Goal: Task Accomplishment & Management: Complete application form

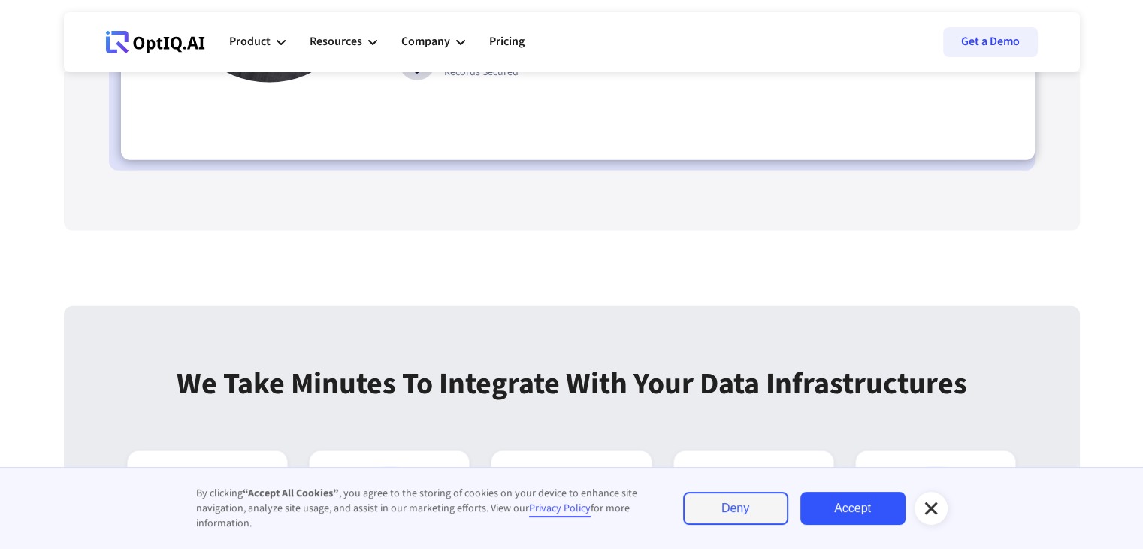
scroll to position [3866, 0]
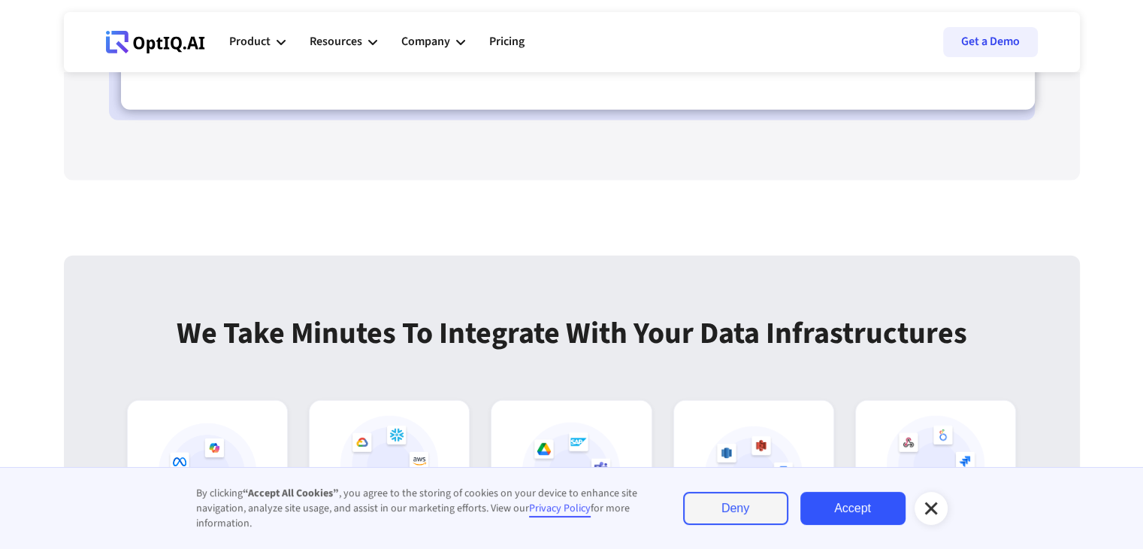
click at [925, 506] on icon at bounding box center [931, 508] width 18 height 18
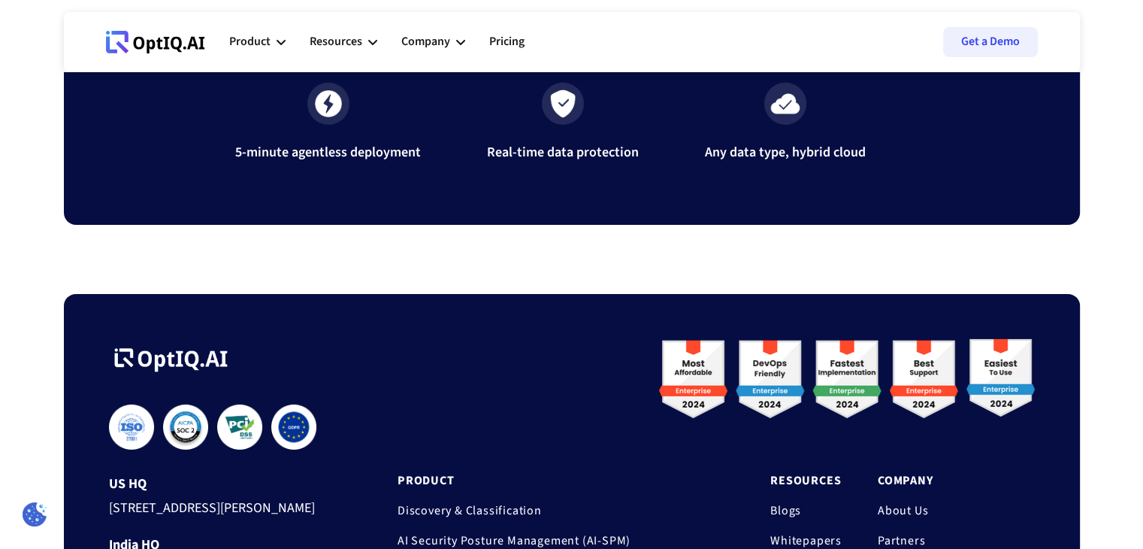
scroll to position [5084, 0]
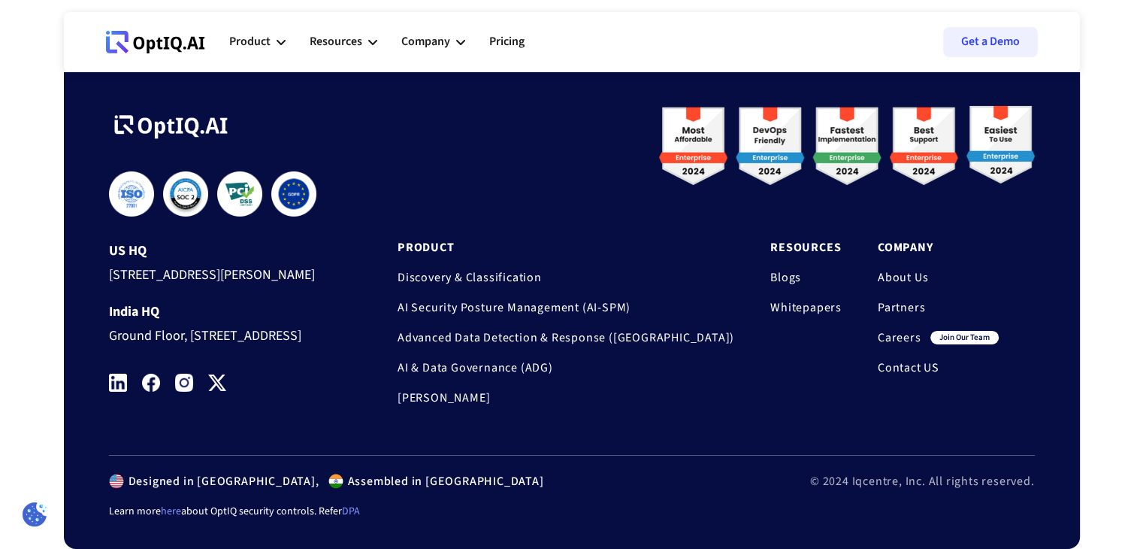
click at [914, 330] on link "Careers" at bounding box center [900, 337] width 44 height 15
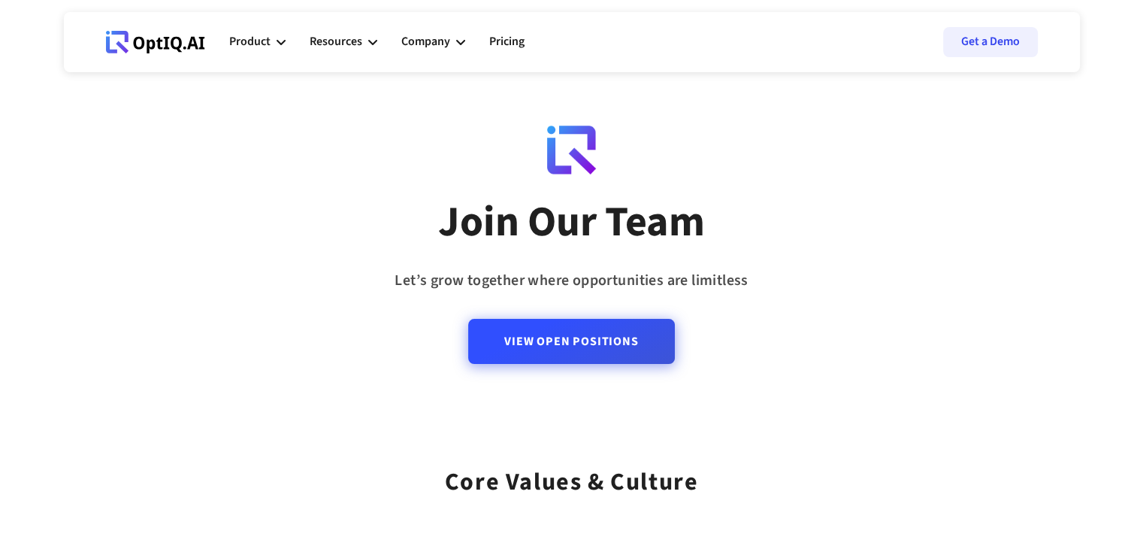
click at [617, 339] on link "View Open Positions" at bounding box center [571, 341] width 206 height 45
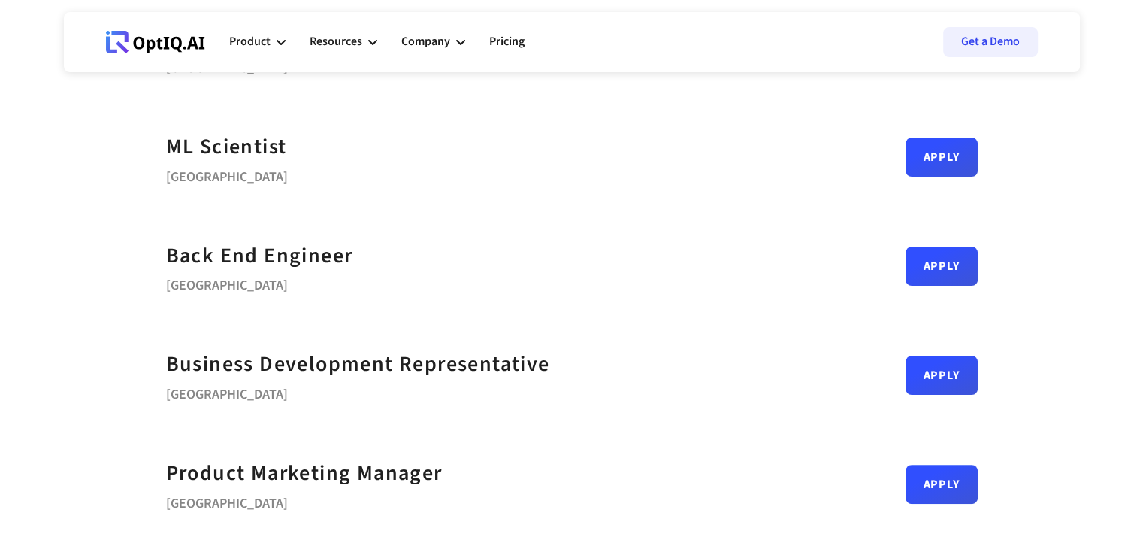
scroll to position [299, 0]
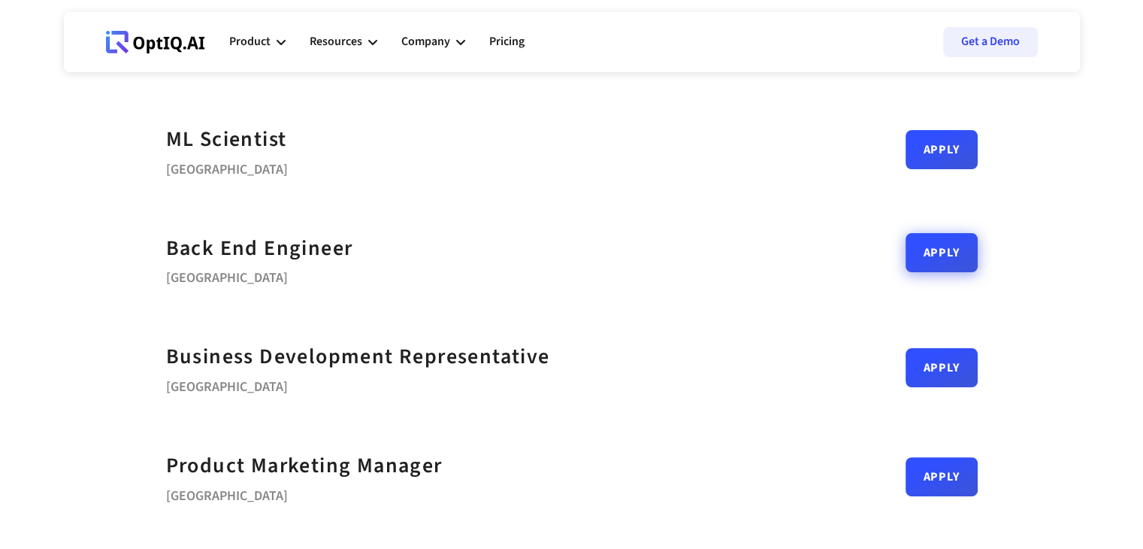
click at [939, 258] on link "Apply" at bounding box center [942, 252] width 72 height 39
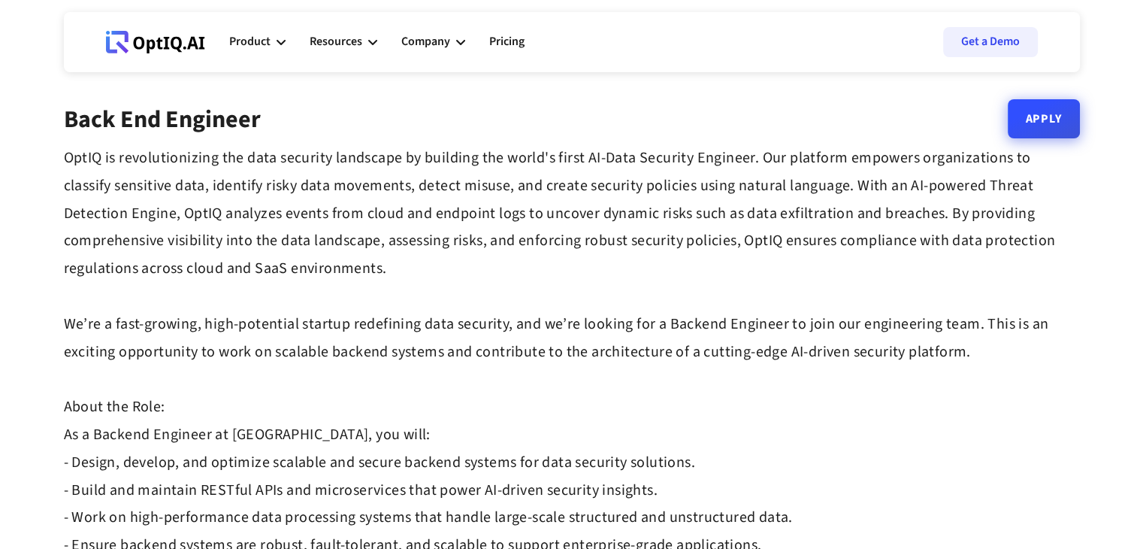
click at [1017, 121] on link "Apply" at bounding box center [1044, 118] width 72 height 39
